Goal: Information Seeking & Learning: Find contact information

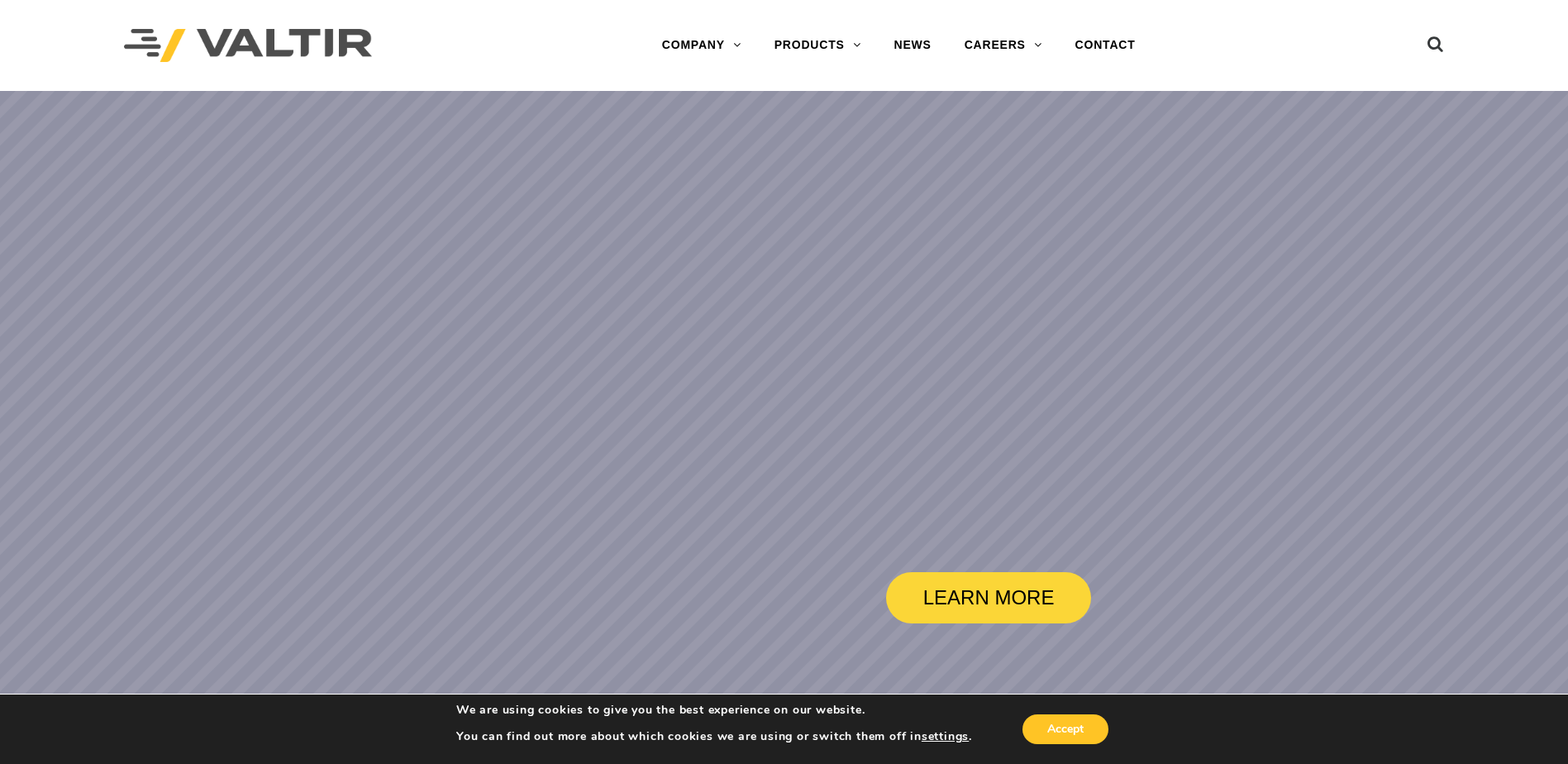
drag, startPoint x: 375, startPoint y: 45, endPoint x: 232, endPoint y: 40, distance: 143.1
click at [232, 40] on div at bounding box center [310, 45] width 372 height 91
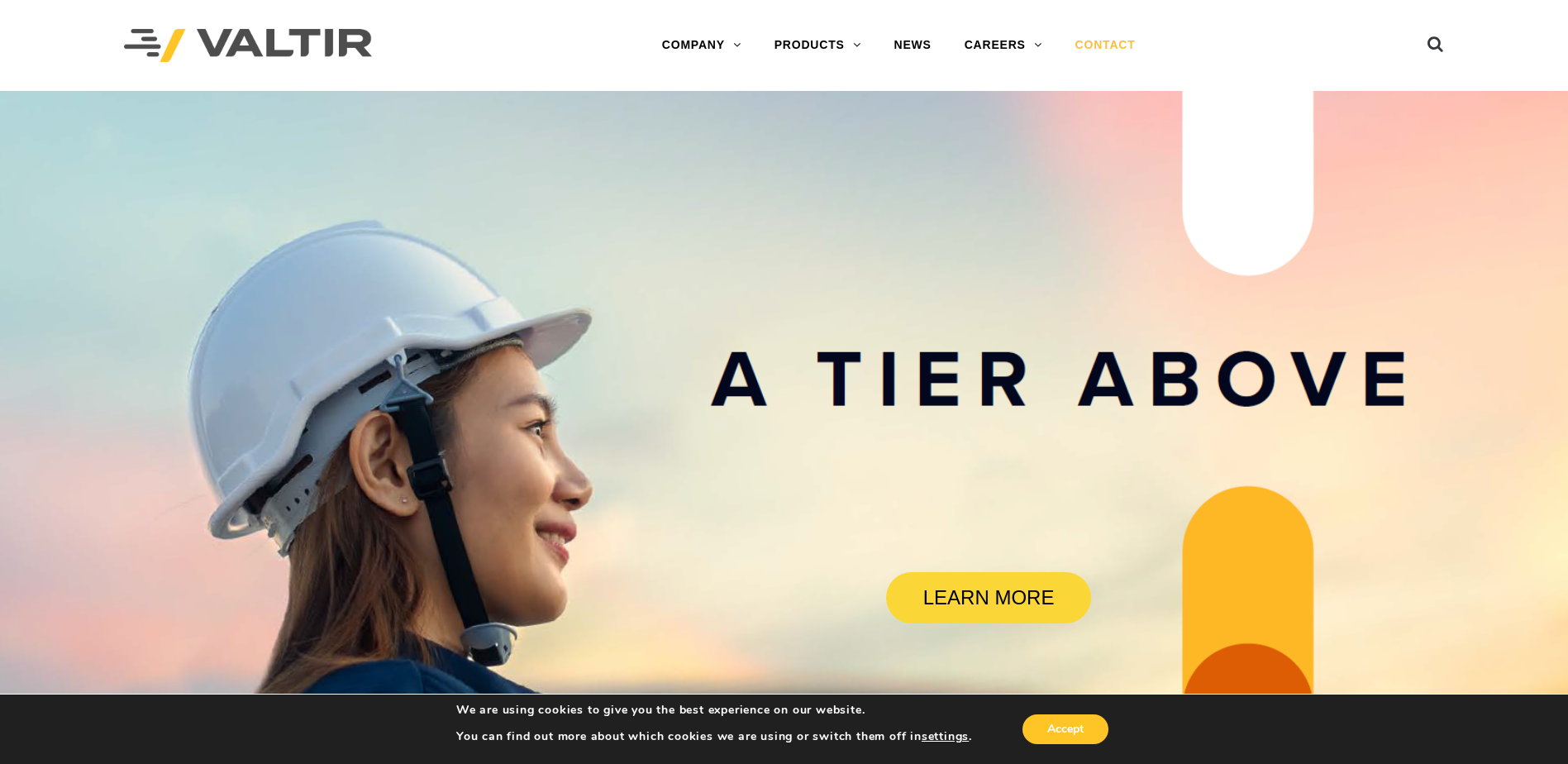
click at [1114, 47] on link "CONTACT" at bounding box center [1105, 45] width 93 height 33
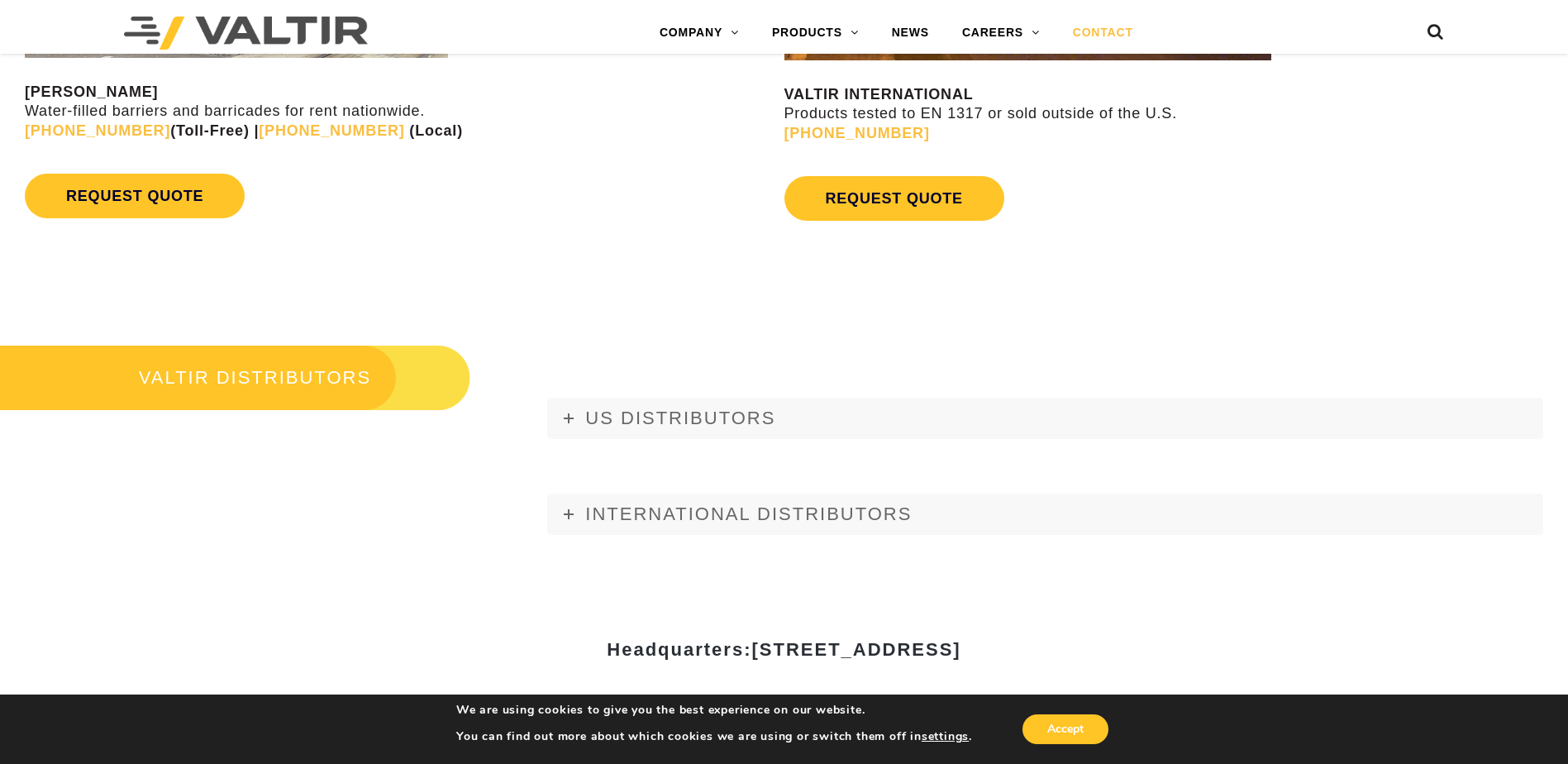
scroll to position [2067, 0]
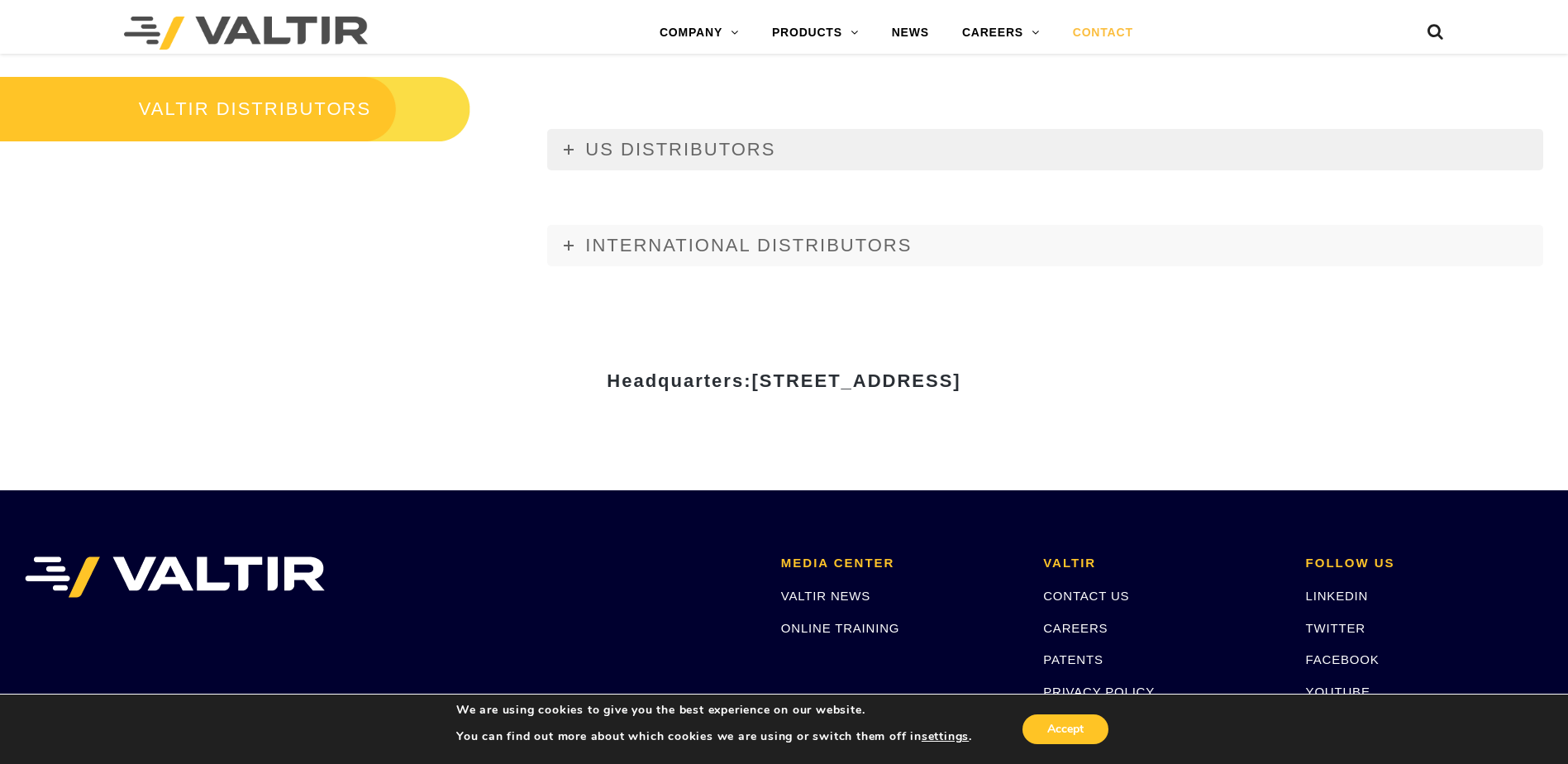
click at [641, 153] on span "US DISTRIBUTORS" at bounding box center [680, 150] width 190 height 21
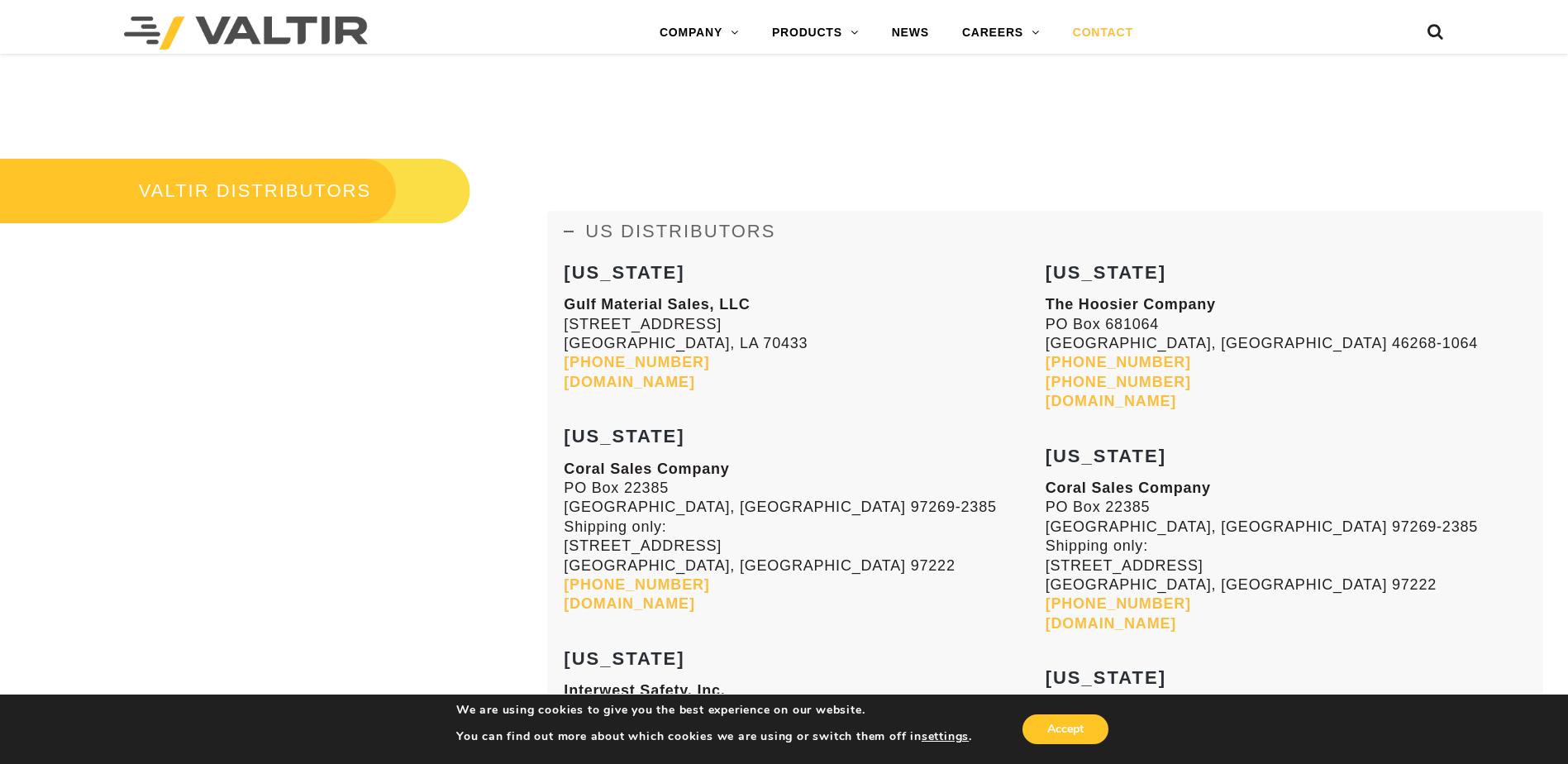
scroll to position [1984, 0]
drag, startPoint x: 743, startPoint y: 379, endPoint x: 561, endPoint y: 387, distance: 182.2
drag, startPoint x: 561, startPoint y: 387, endPoint x: 599, endPoint y: 384, distance: 38.1
drag, startPoint x: 599, startPoint y: 384, endPoint x: 714, endPoint y: 372, distance: 115.6
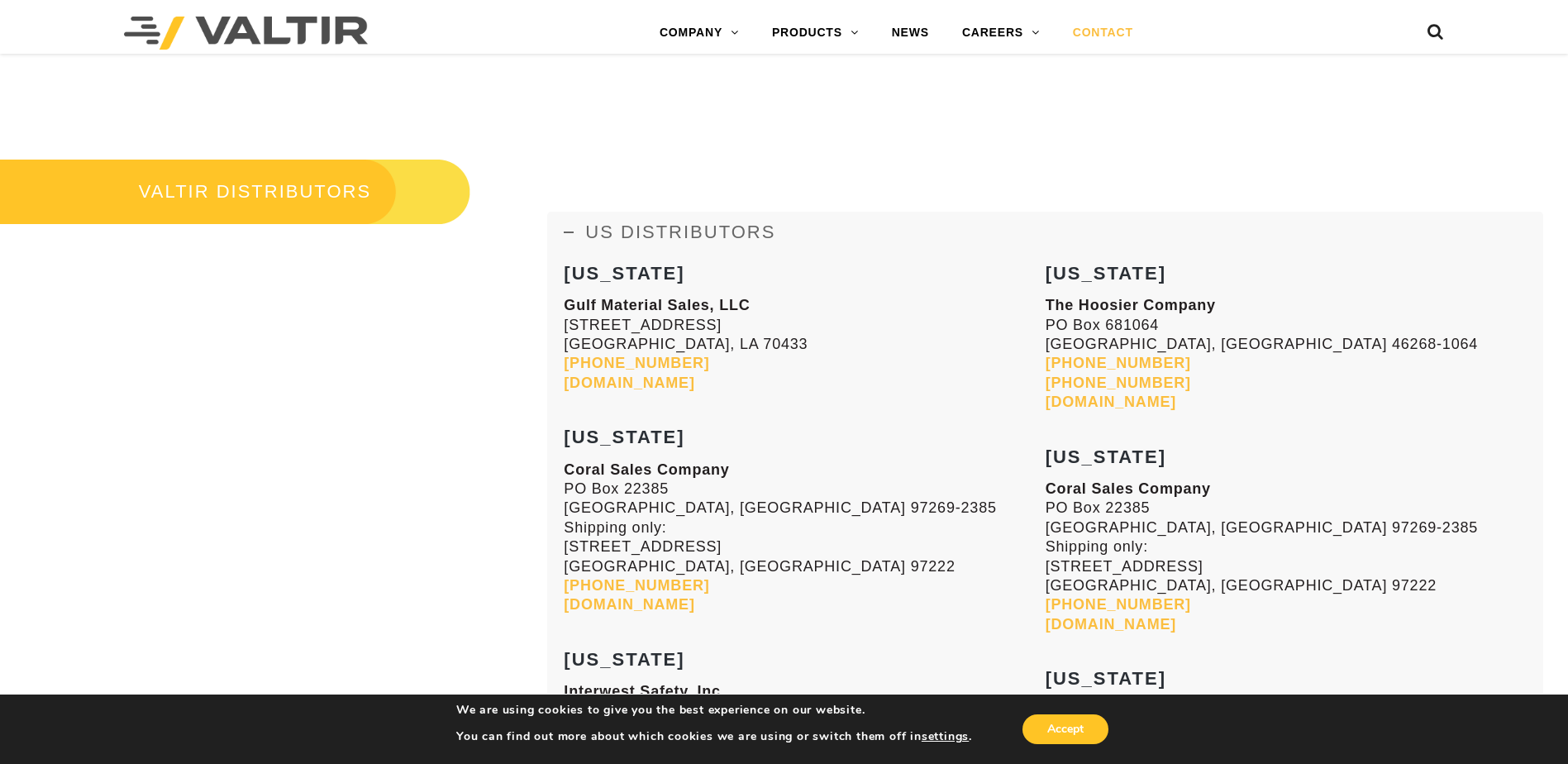
drag, startPoint x: 743, startPoint y: 386, endPoint x: 564, endPoint y: 388, distance: 179.0
click at [564, 388] on p "Gulf Material Sales, LLC [STREET_ADDRESS][PERSON_NAME] [PHONE_NUMBER] [DOMAIN_N…" at bounding box center [804, 344] width 481 height 97
drag, startPoint x: 570, startPoint y: 387, endPoint x: 331, endPoint y: 465, distance: 251.4
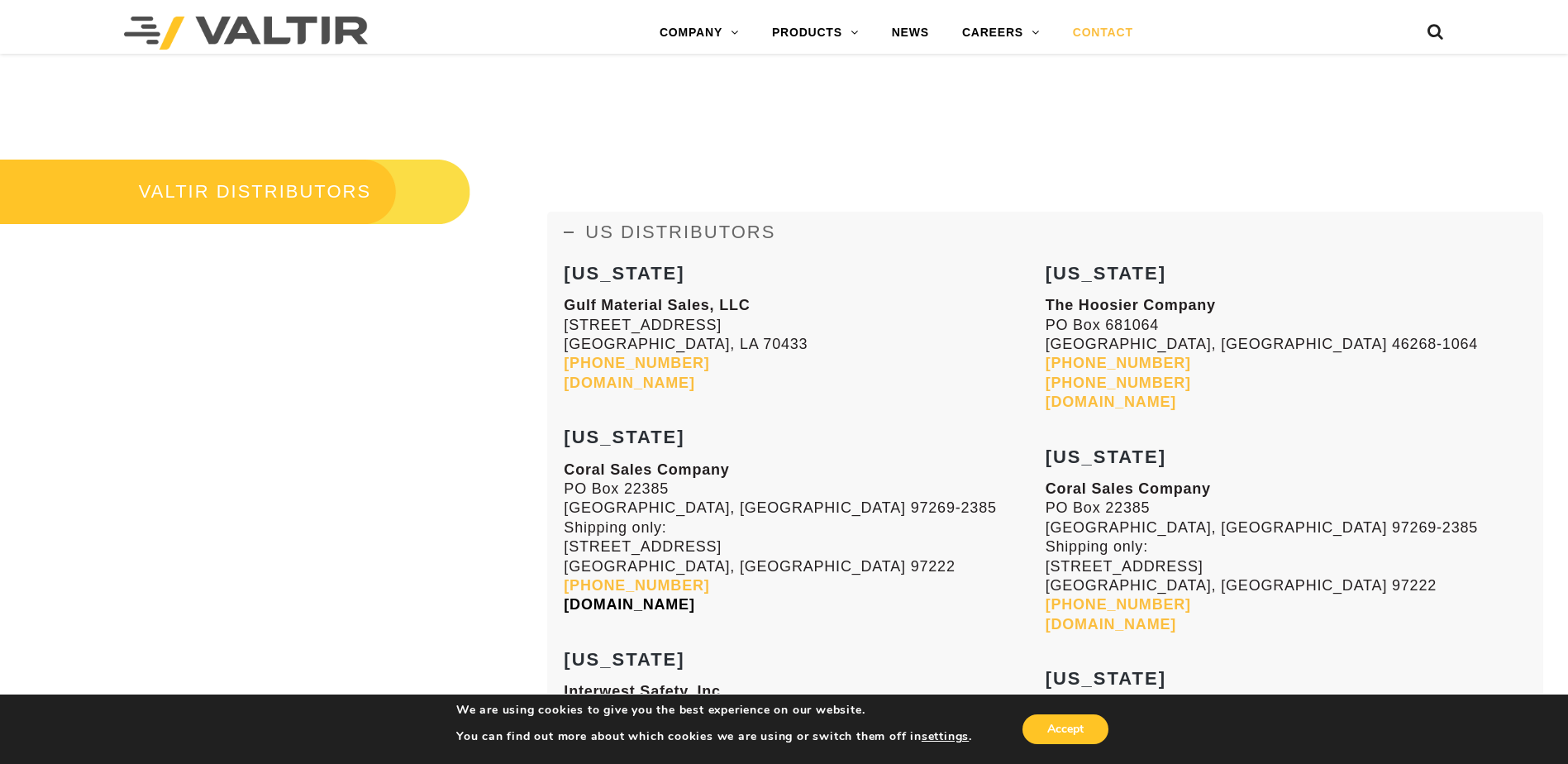
drag, startPoint x: 688, startPoint y: 606, endPoint x: 565, endPoint y: 609, distance: 123.0
click at [565, 609] on p "Coral Sales Company [GEOGRAPHIC_DATA]-2385 Shipping only: [STREET_ADDRESS] [GEO…" at bounding box center [804, 537] width 481 height 155
drag, startPoint x: 569, startPoint y: 606, endPoint x: 297, endPoint y: 515, distance: 286.8
click at [695, 387] on link "[DOMAIN_NAME]" at bounding box center [630, 382] width 131 height 16
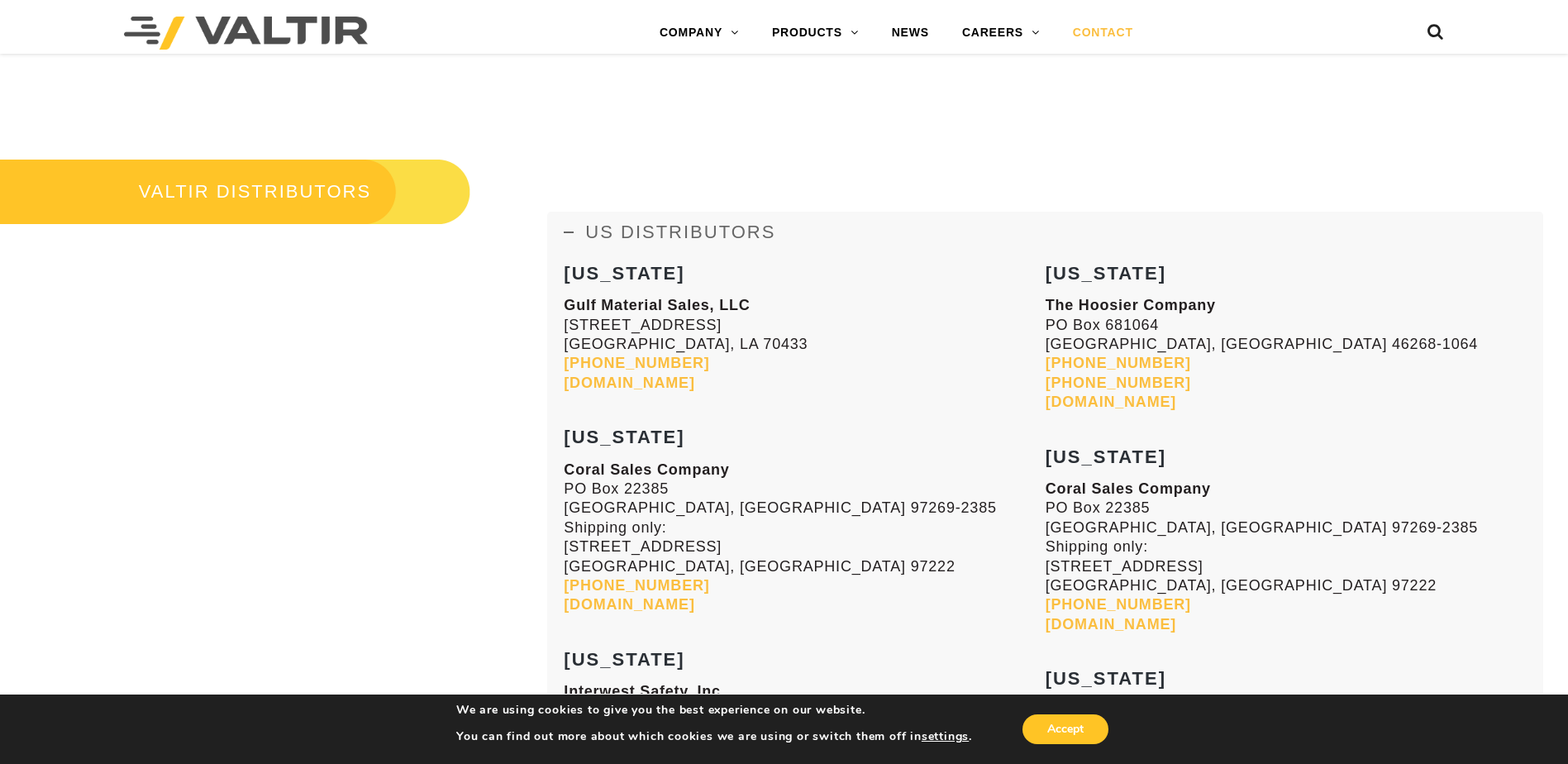
click at [1079, 402] on link "[DOMAIN_NAME]" at bounding box center [1111, 401] width 131 height 16
drag, startPoint x: 1162, startPoint y: 403, endPoint x: 1045, endPoint y: 403, distance: 117.0
click at [1046, 403] on p "The Hoosier Company [GEOGRAPHIC_DATA]-1064 [PHONE_NUMBER] [PHONE_NUMBER] [DOMAI…" at bounding box center [1286, 353] width 481 height 116
click at [799, 413] on h3 "[US_STATE]" at bounding box center [804, 427] width 481 height 39
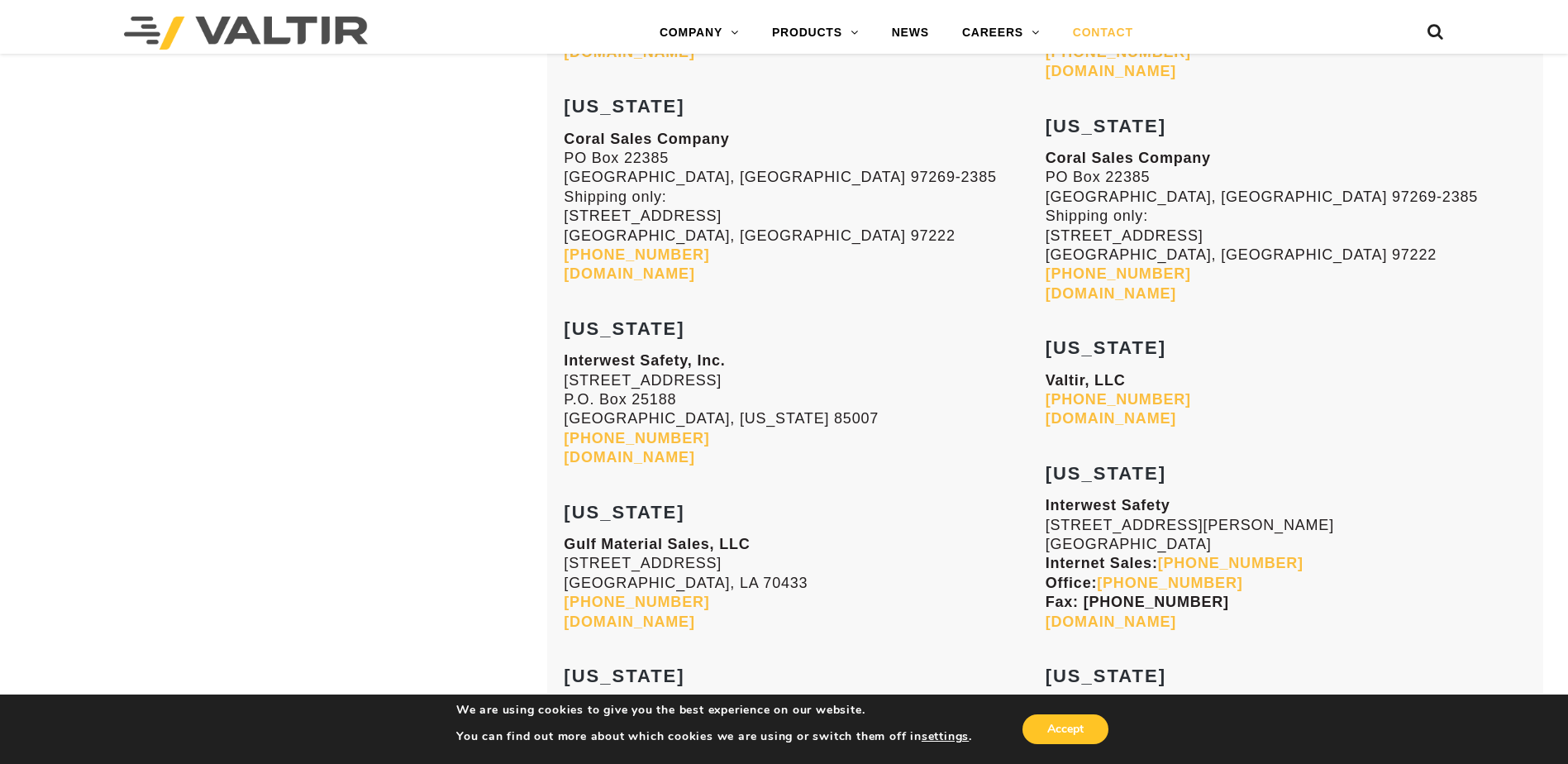
scroll to position [2232, 0]
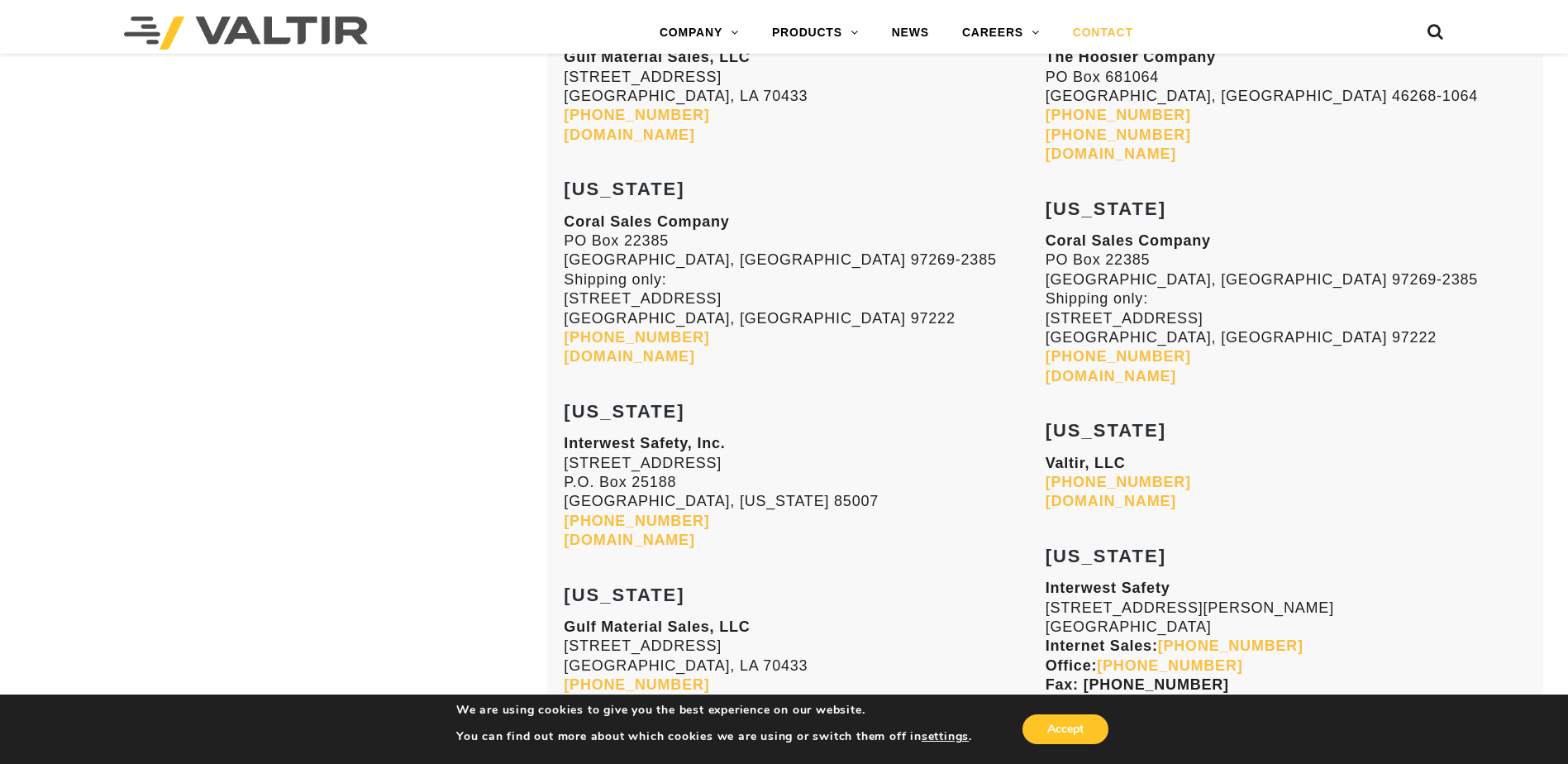
click at [630, 355] on link "[DOMAIN_NAME]" at bounding box center [630, 356] width 131 height 16
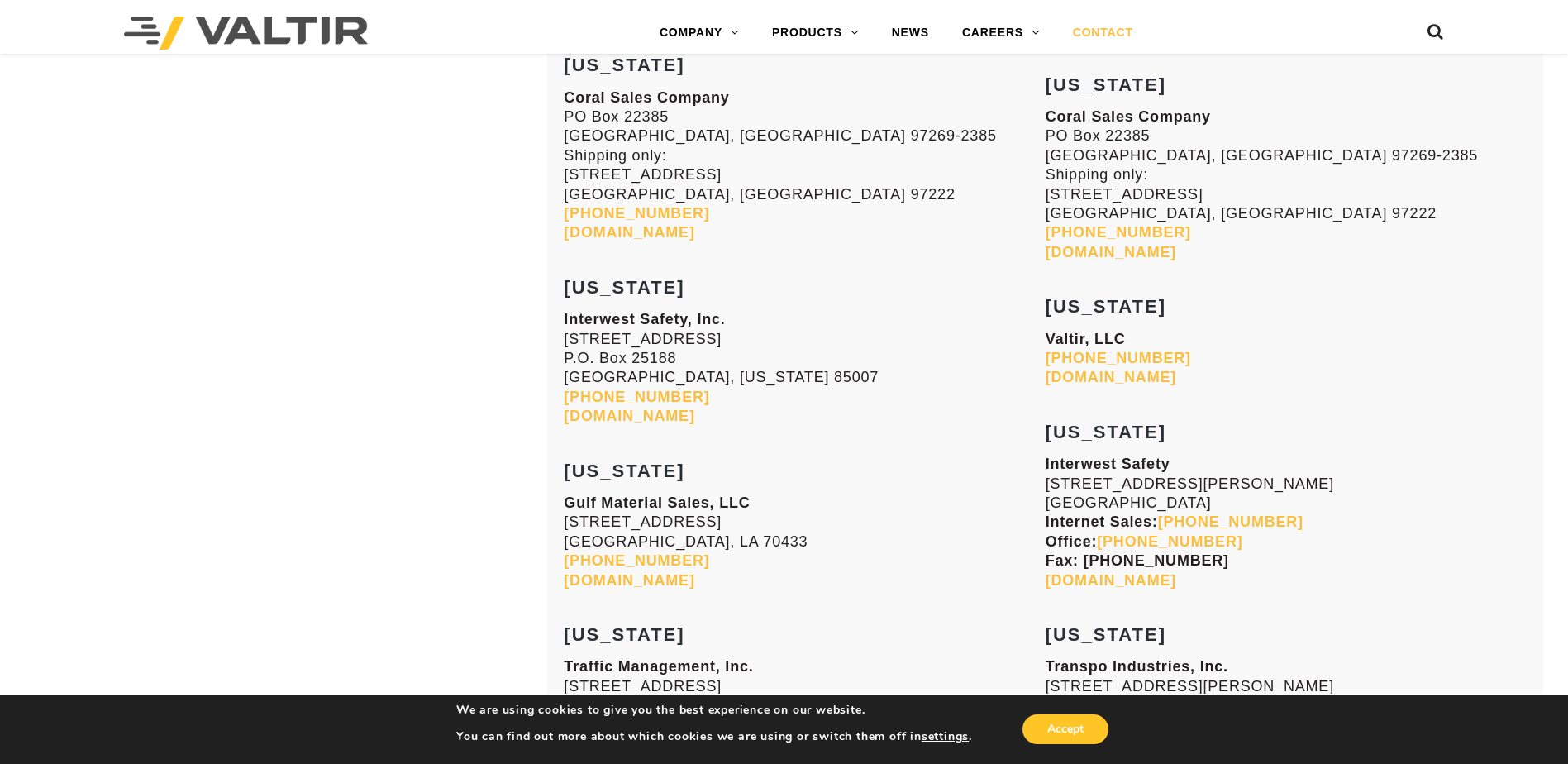
scroll to position [2480, 0]
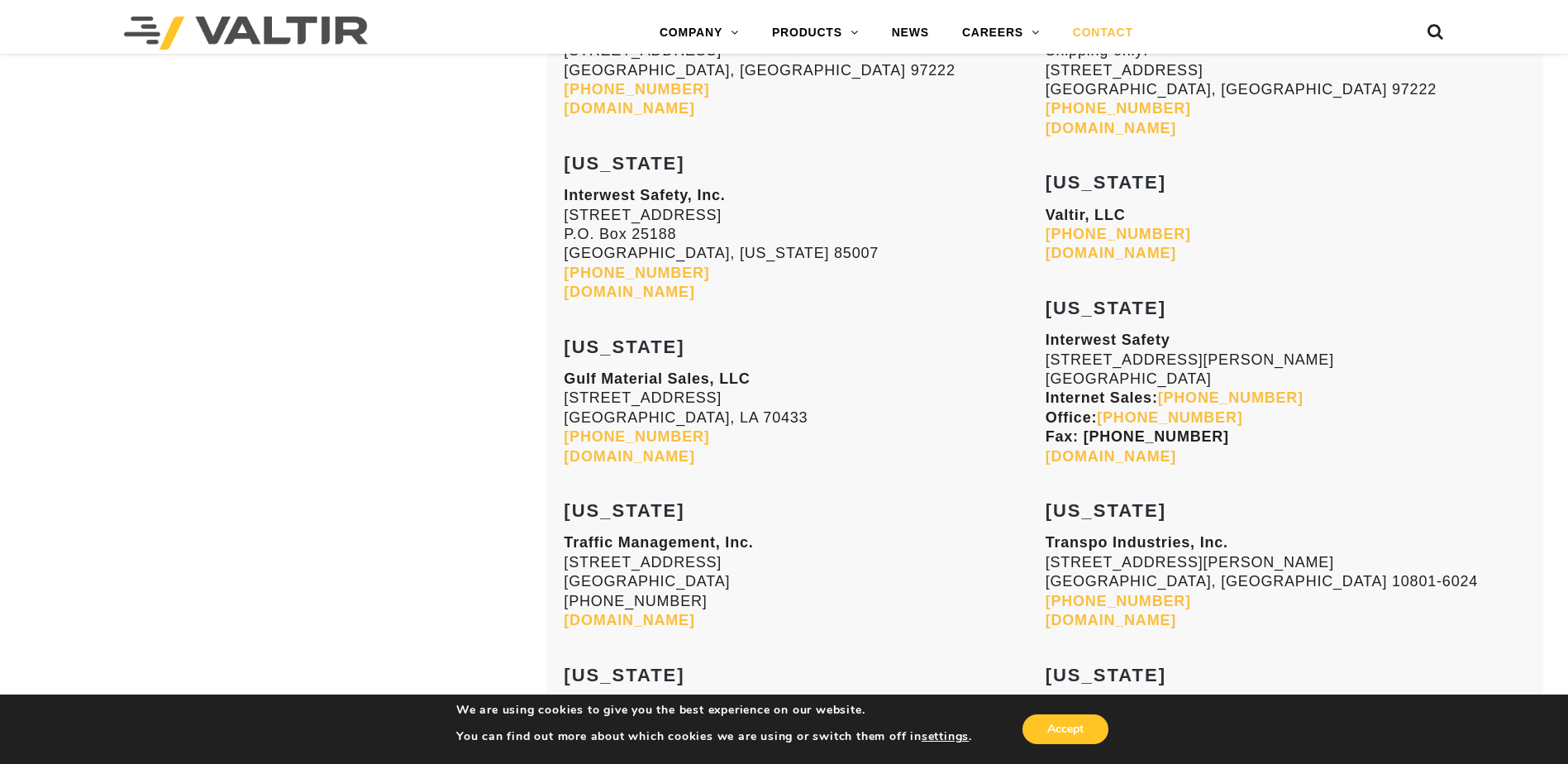
click at [641, 290] on link "[DOMAIN_NAME]" at bounding box center [630, 291] width 131 height 16
